Goal: Information Seeking & Learning: Learn about a topic

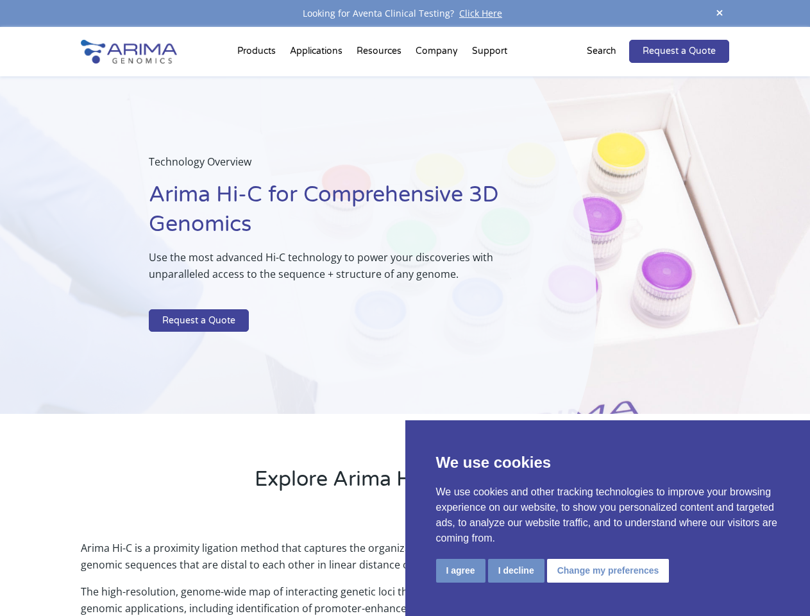
click at [405, 308] on p at bounding box center [340, 300] width 383 height 17
click at [460, 570] on button "I agree" at bounding box center [460, 571] width 49 height 24
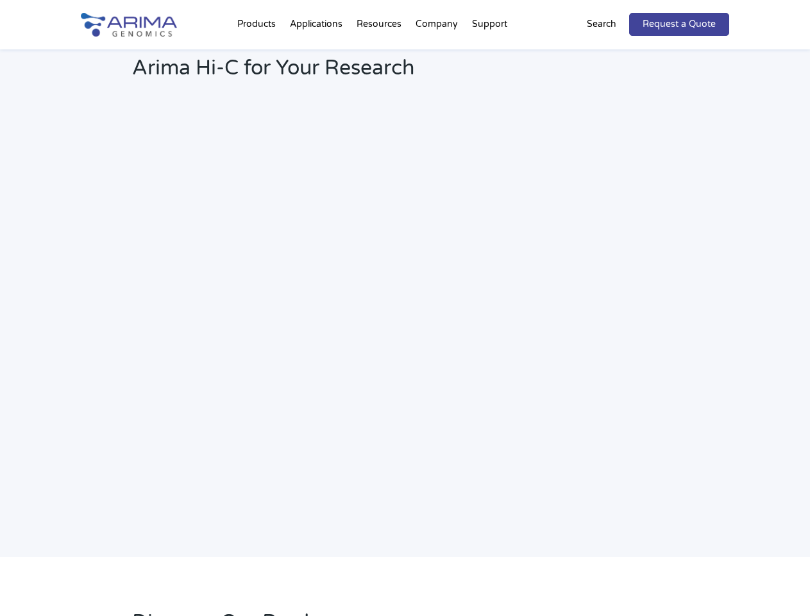
click at [720, 13] on link "Request a Quote" at bounding box center [679, 24] width 100 height 23
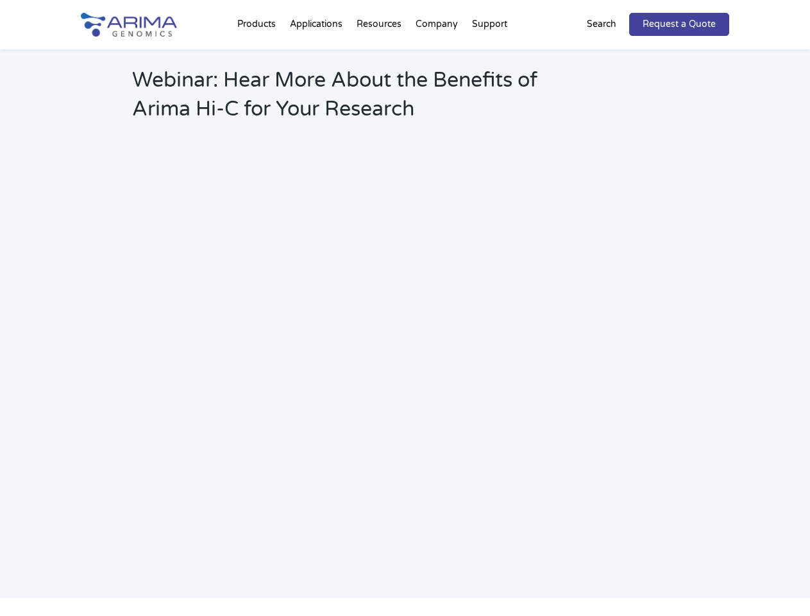
click at [258, 66] on h2 "Webinar: Hear More About the Benefits of Arima Hi-C for Your Research" at bounding box center [345, 99] width 426 height 67
click at [380, 66] on h2 "Webinar: Hear More About the Benefits of Arima Hi-C for Your Research" at bounding box center [345, 99] width 426 height 67
click at [437, 66] on h2 "Webinar: Hear More About the Benefits of Arima Hi-C for Your Research" at bounding box center [345, 99] width 426 height 67
click at [489, 66] on h2 "Webinar: Hear More About the Benefits of Arima Hi-C for Your Research" at bounding box center [345, 99] width 426 height 67
